Goal: Task Accomplishment & Management: Use online tool/utility

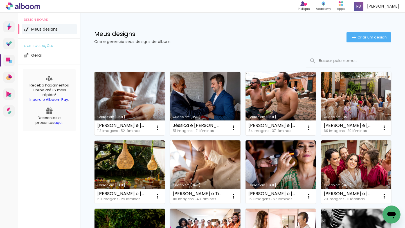
click at [118, 109] on link "Criado em [DATE]" at bounding box center [129, 104] width 70 height 64
